Goal: Transaction & Acquisition: Download file/media

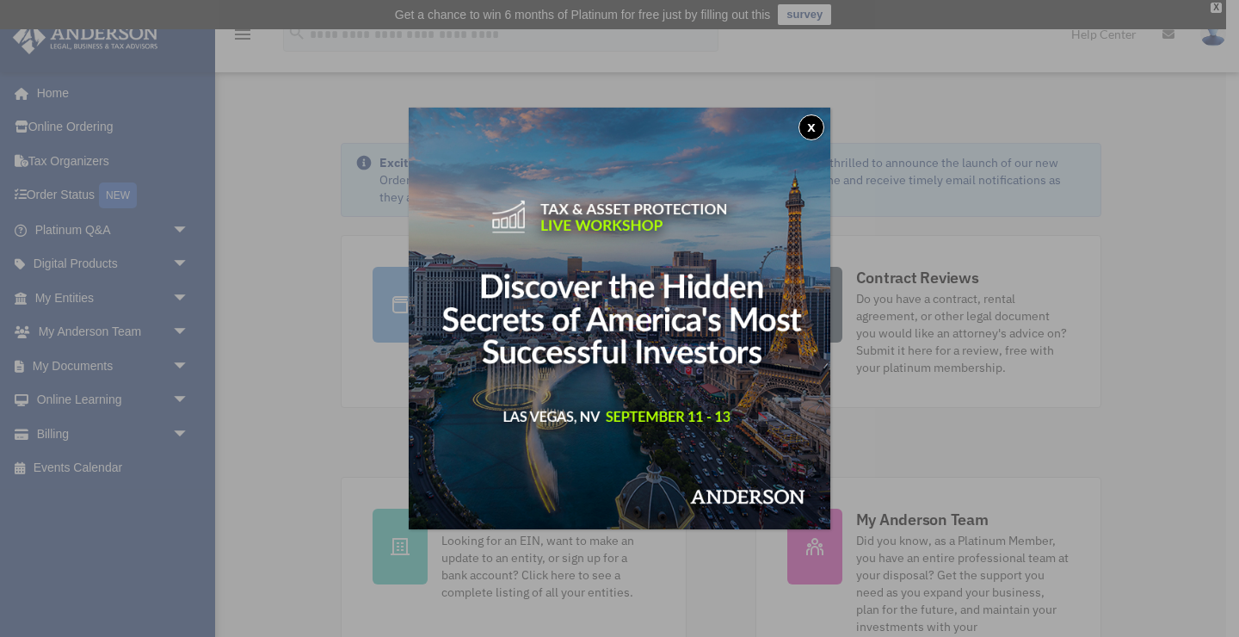
click at [815, 129] on button "x" at bounding box center [812, 127] width 26 height 26
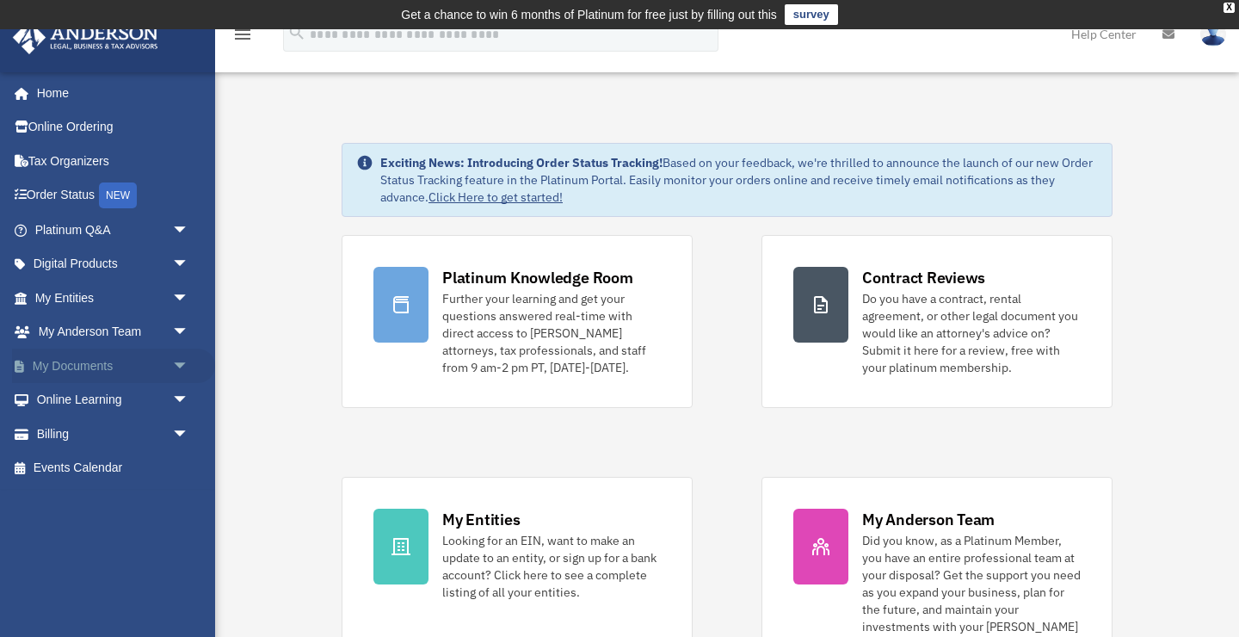
click at [179, 357] on span "arrow_drop_down" at bounding box center [189, 366] width 34 height 35
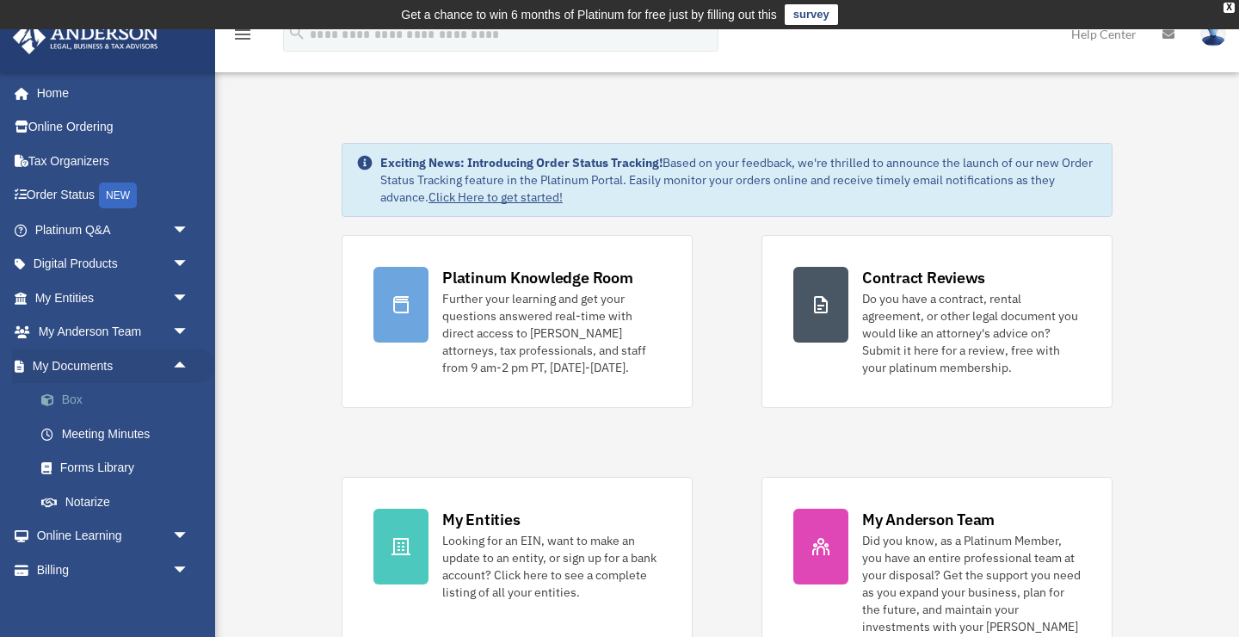
click at [118, 403] on link "Box" at bounding box center [119, 400] width 191 height 34
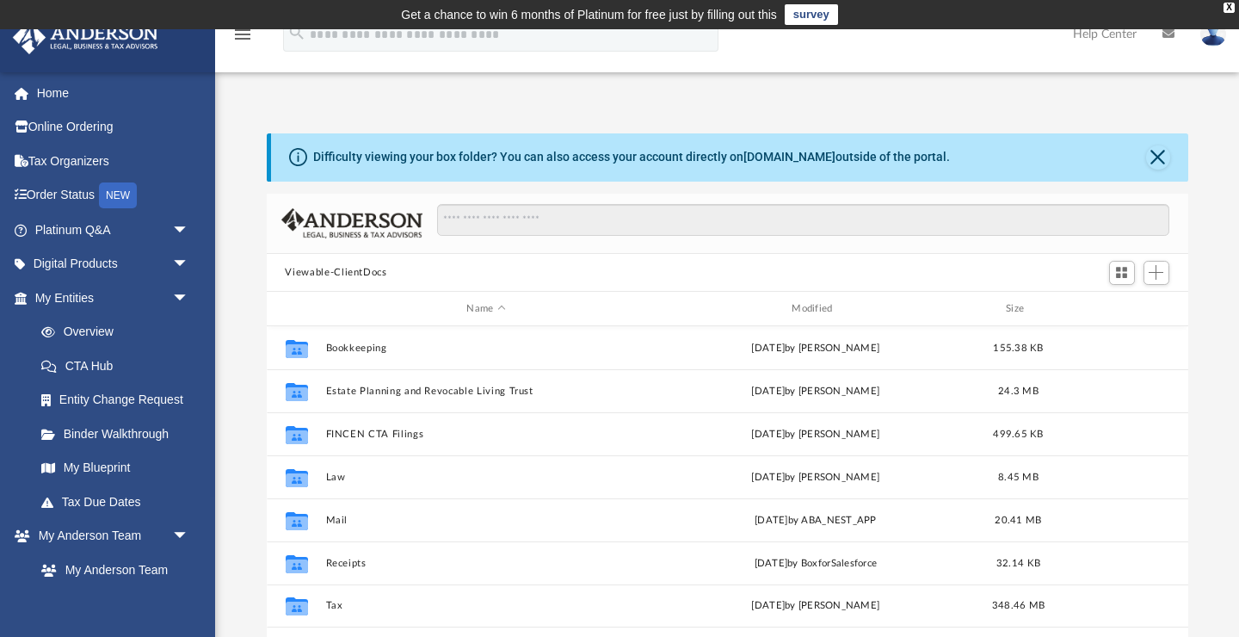
scroll to position [392, 922]
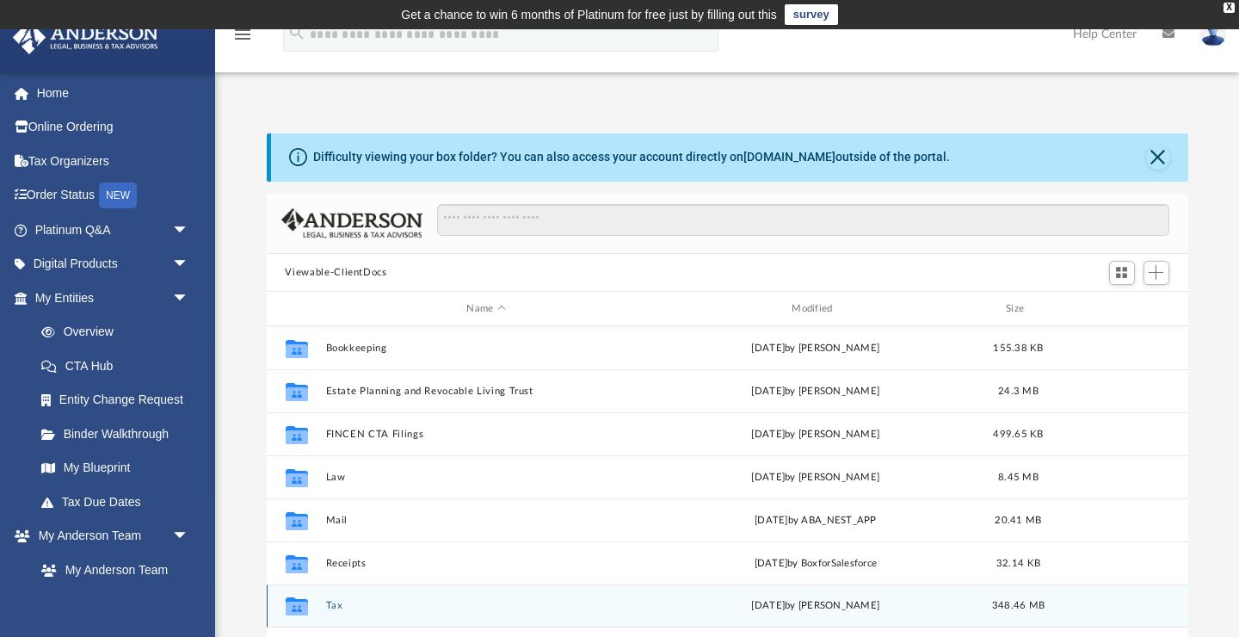
click at [332, 606] on button "Tax" at bounding box center [486, 606] width 322 height 11
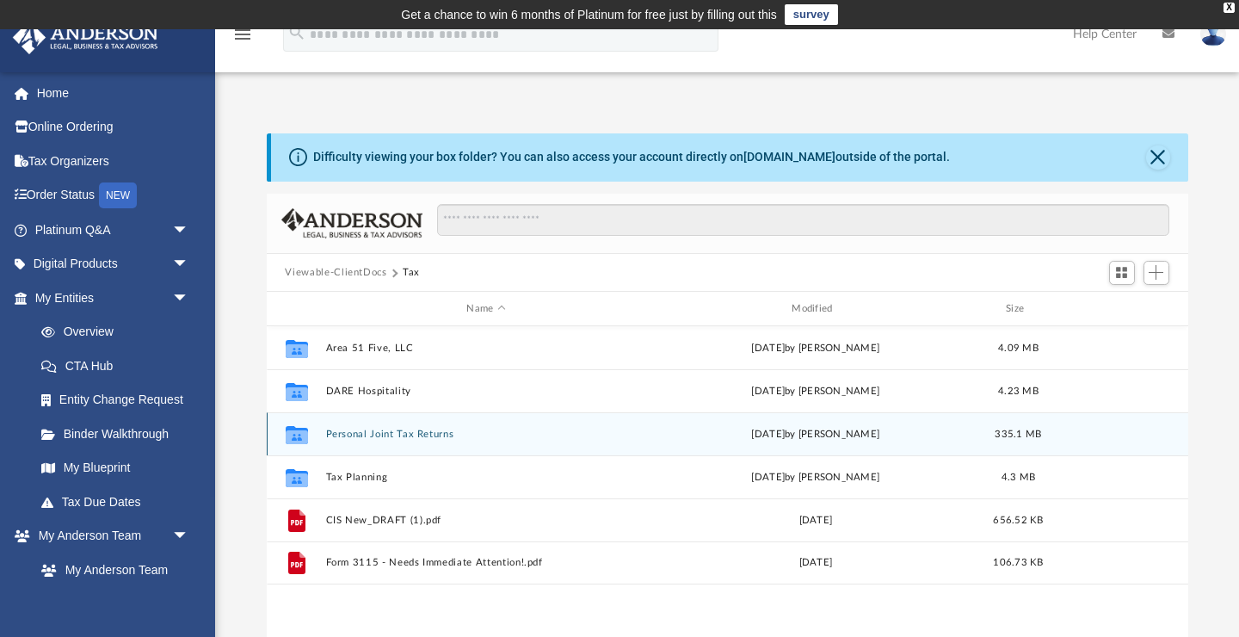
click at [392, 437] on button "Personal Joint Tax Returns" at bounding box center [486, 434] width 322 height 11
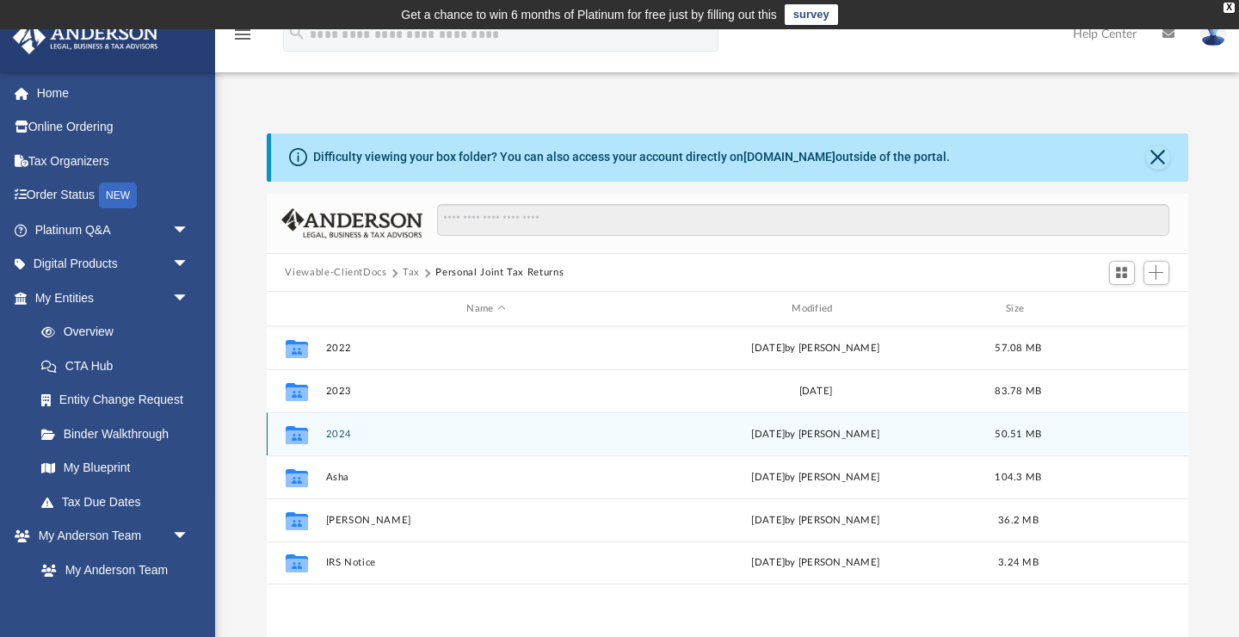
click at [342, 433] on button "2024" at bounding box center [486, 434] width 322 height 11
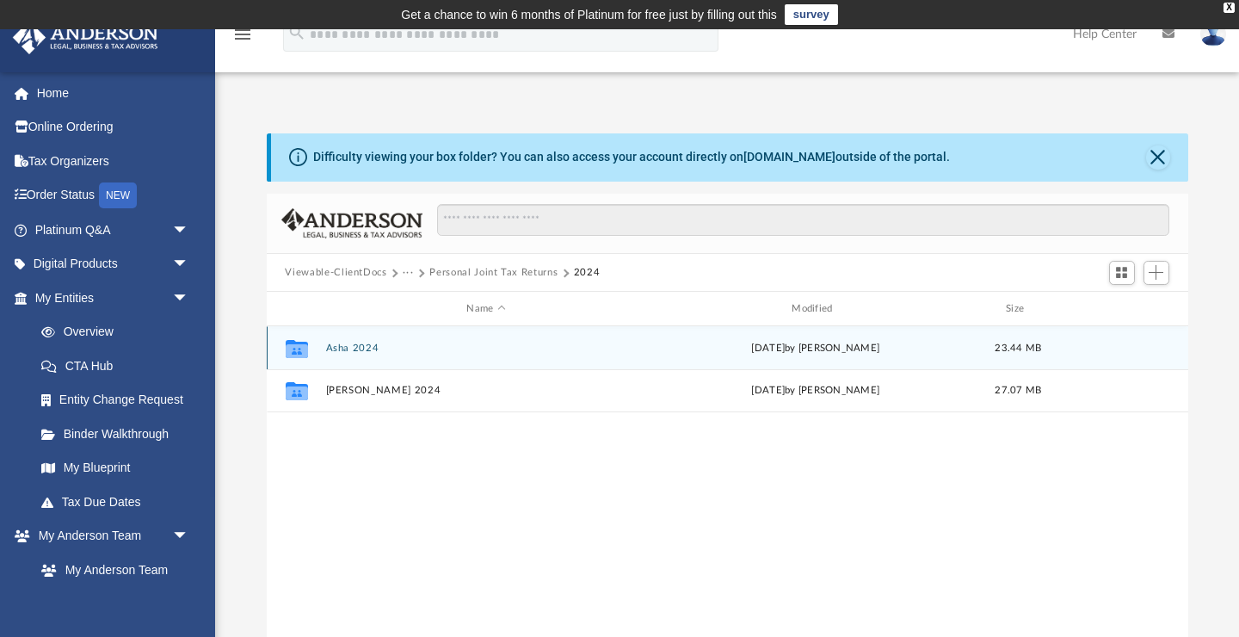
click at [352, 352] on button "Asha 2024" at bounding box center [486, 348] width 322 height 11
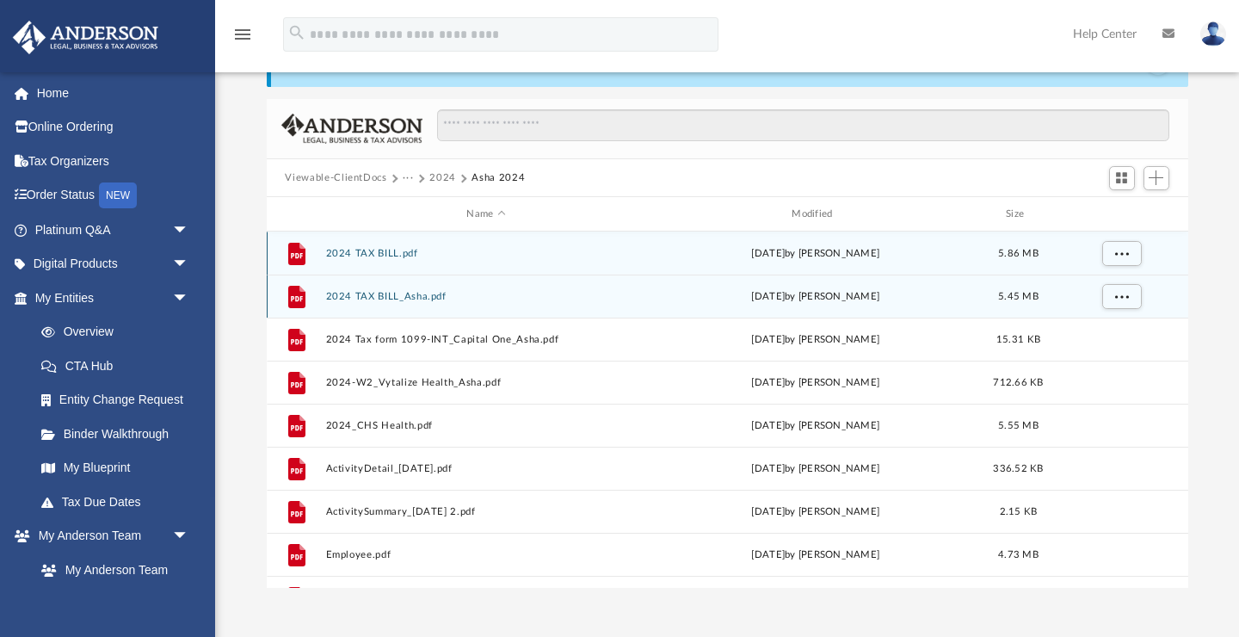
scroll to position [0, 0]
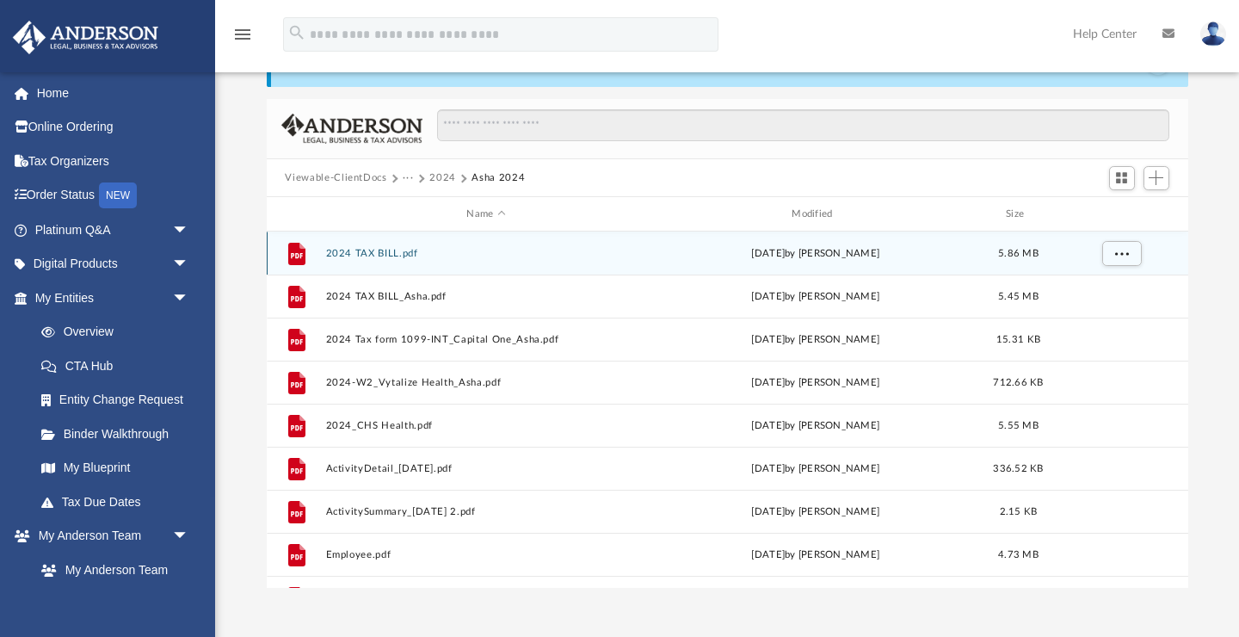
click at [392, 254] on button "2024 TAX BILL.pdf" at bounding box center [486, 253] width 322 height 11
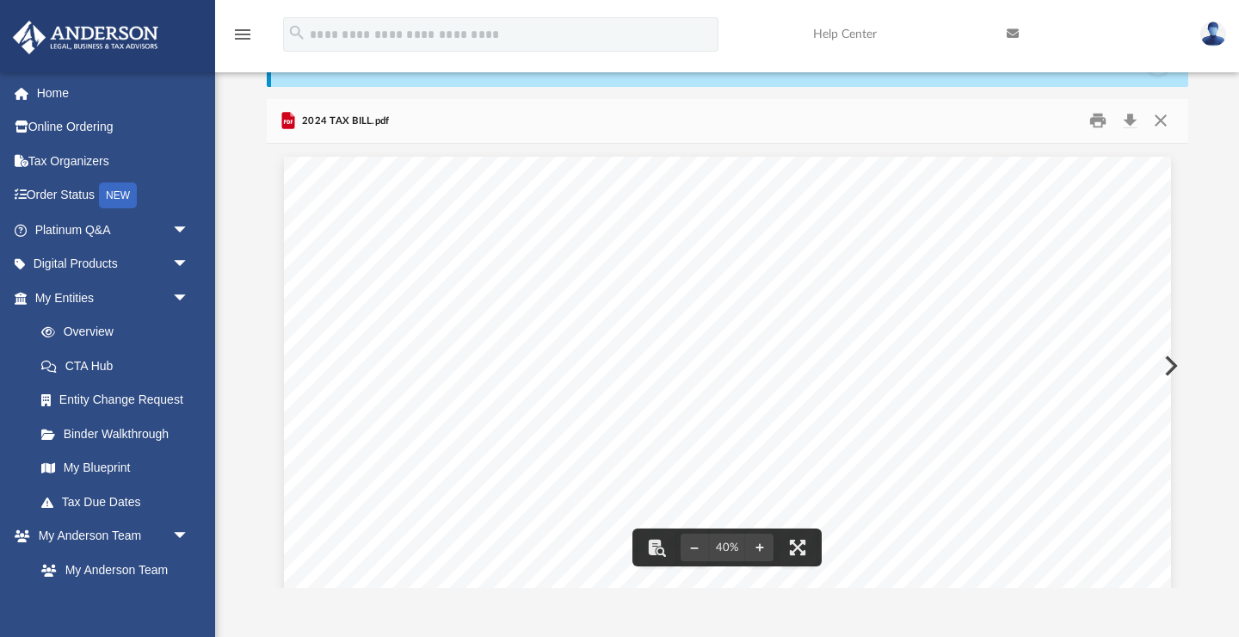
click at [1175, 370] on button "Preview" at bounding box center [1170, 366] width 38 height 48
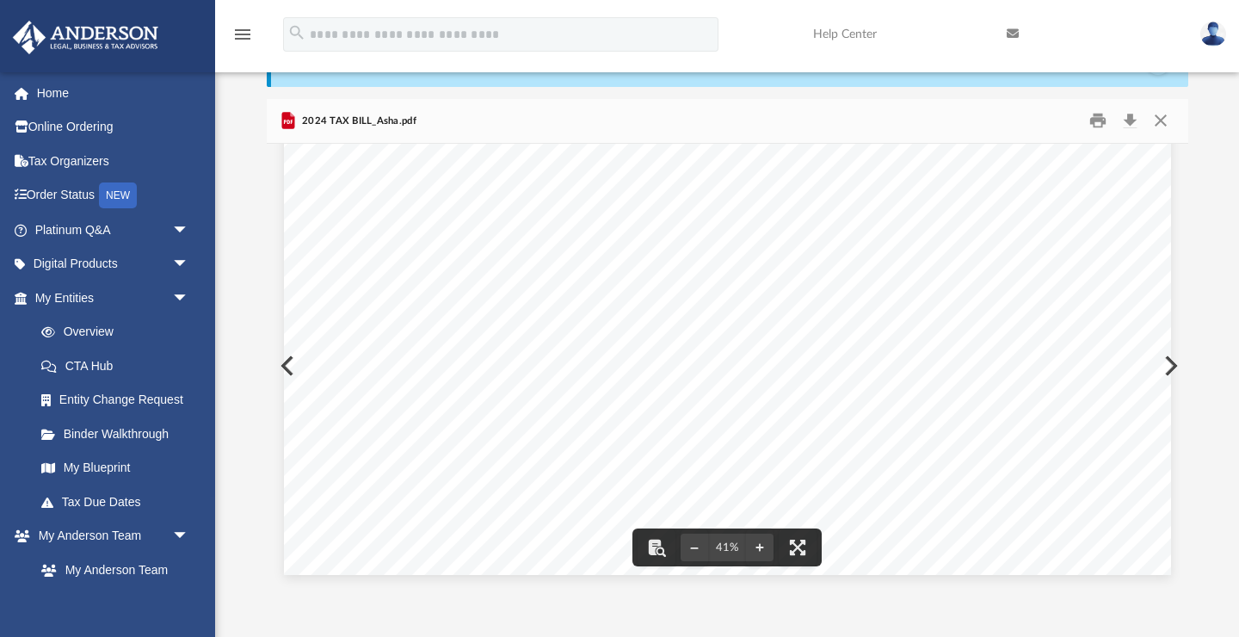
scroll to position [776, 0]
click at [1171, 371] on button "Preview" at bounding box center [1170, 366] width 38 height 48
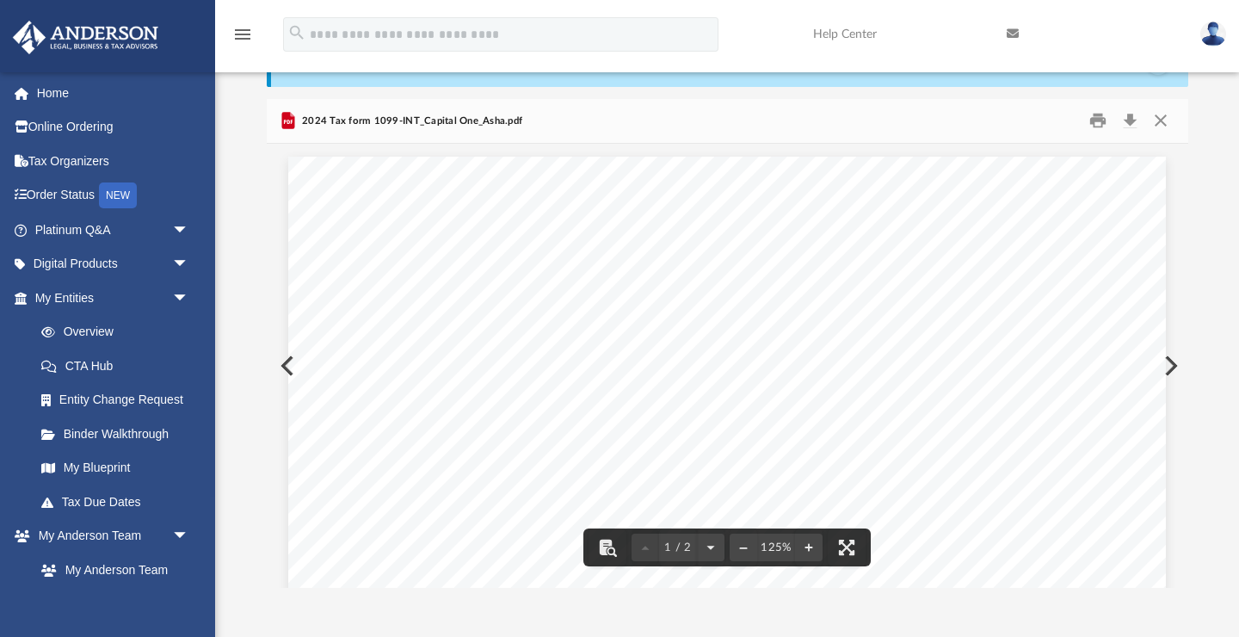
click at [1171, 375] on button "Preview" at bounding box center [1170, 366] width 38 height 48
click at [1173, 368] on button "Preview" at bounding box center [1170, 366] width 38 height 48
click at [1171, 369] on button "Preview" at bounding box center [1170, 366] width 38 height 48
click at [1171, 366] on button "Preview" at bounding box center [1170, 366] width 38 height 48
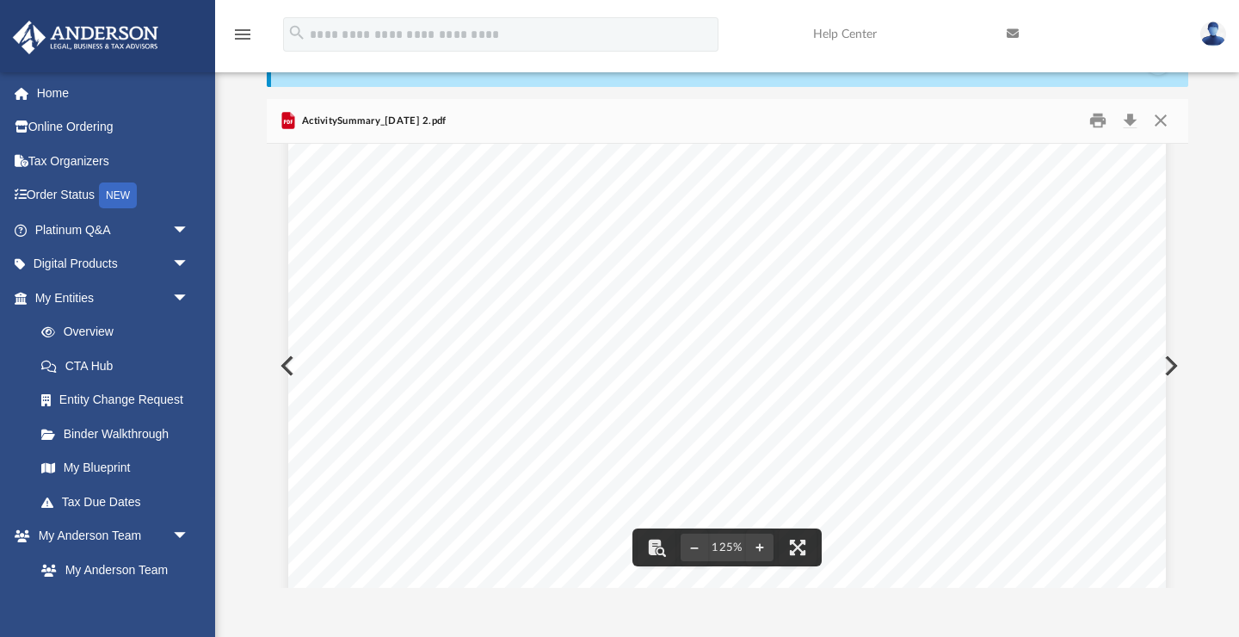
click at [1173, 364] on button "Preview" at bounding box center [1170, 366] width 38 height 48
click at [1172, 364] on button "Preview" at bounding box center [1170, 366] width 38 height 48
click at [1173, 367] on button "Preview" at bounding box center [1170, 366] width 38 height 48
